Goal: Task Accomplishment & Management: Complete application form

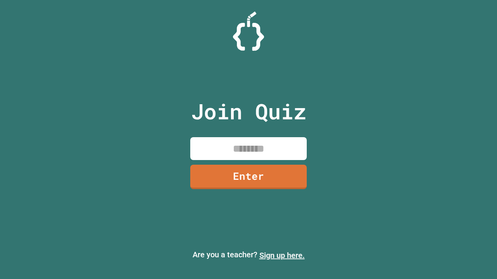
click at [282, 256] on link "Sign up here." at bounding box center [281, 255] width 45 height 9
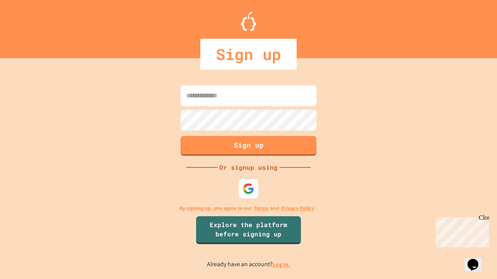
click at [282, 265] on link "Log in." at bounding box center [281, 265] width 18 height 8
